Goal: Check status: Check status

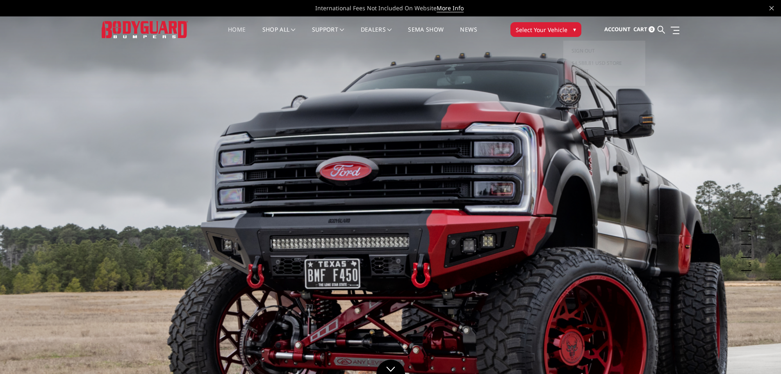
click at [621, 27] on span "Account" at bounding box center [618, 28] width 26 height 7
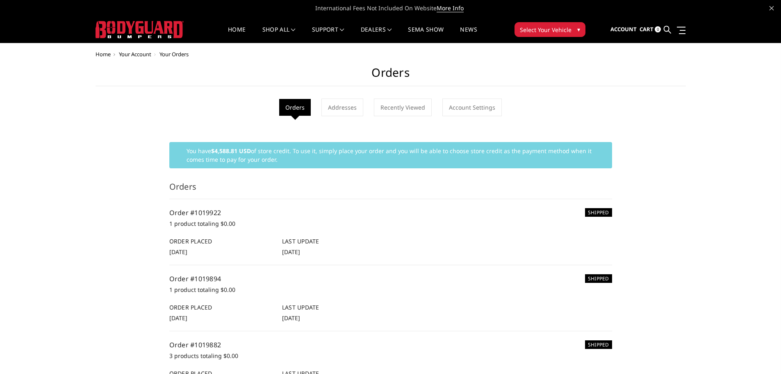
click at [218, 243] on h6 "Order Placed" at bounding box center [221, 241] width 104 height 9
click at [217, 204] on li "SHIPPED Order #1019922 1 product totaling $0.00 Order Placed 8th Sep 2025 Last …" at bounding box center [390, 232] width 443 height 66
click at [190, 210] on link "Order #1019922" at bounding box center [195, 212] width 52 height 9
click at [665, 26] on icon at bounding box center [667, 29] width 7 height 7
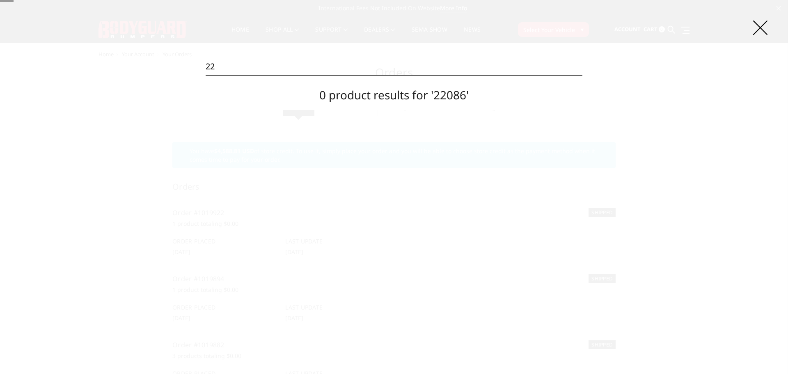
type input "2"
